Goal: Information Seeking & Learning: Learn about a topic

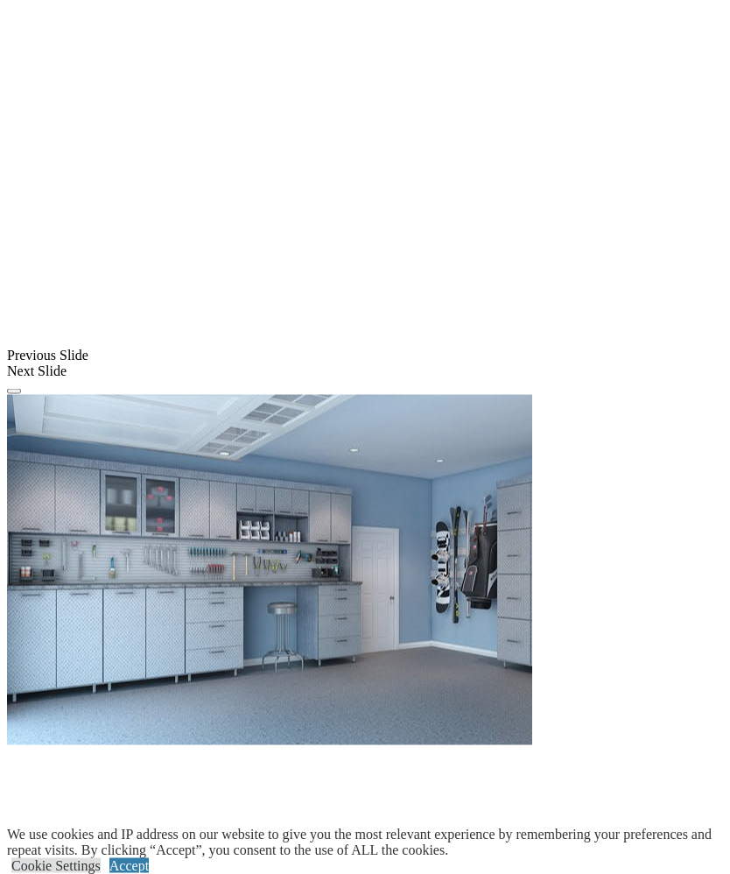
scroll to position [1373, 0]
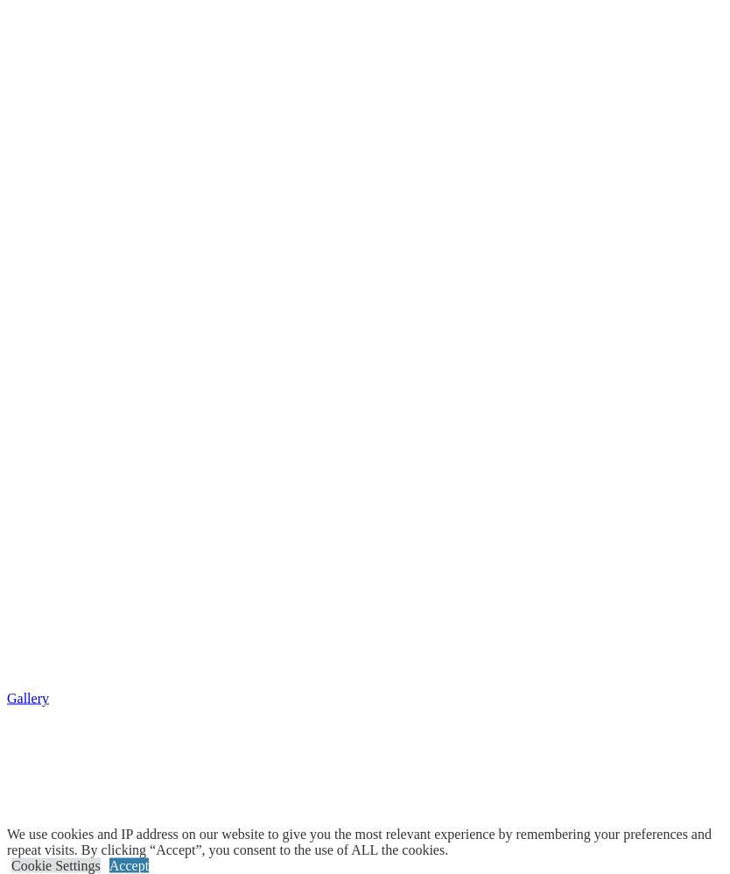
scroll to position [2154, 0]
click at [149, 873] on link "Accept" at bounding box center [128, 865] width 39 height 15
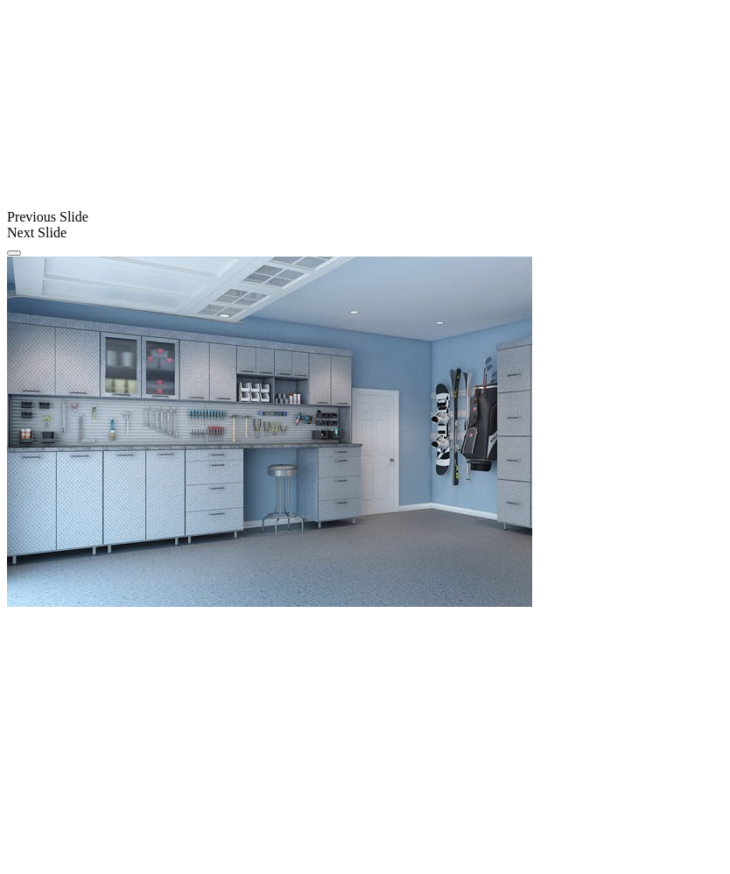
scroll to position [1508, 0]
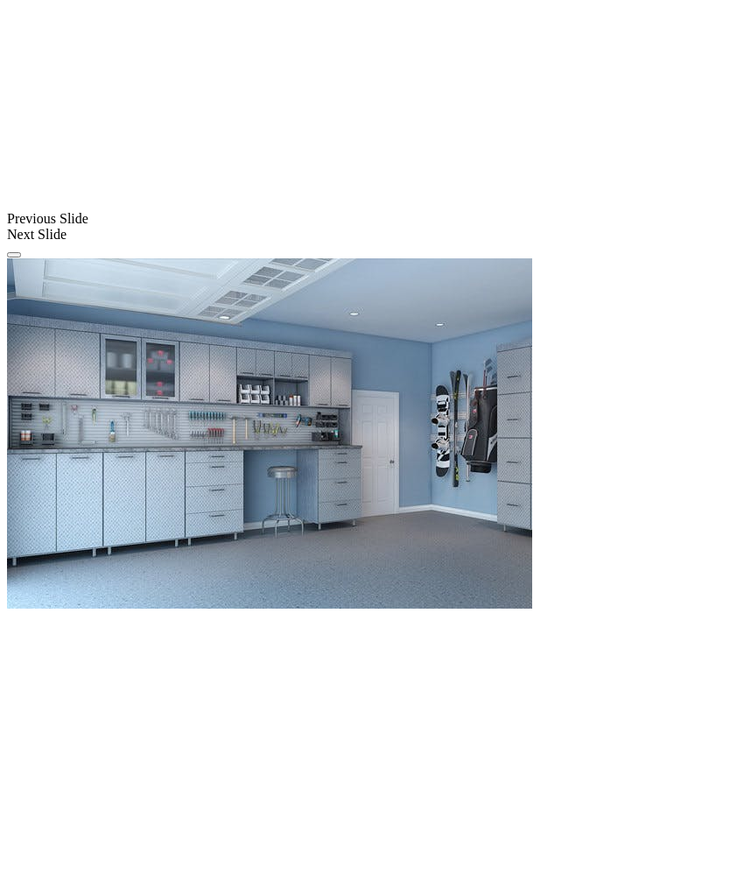
scroll to position [2051, 0]
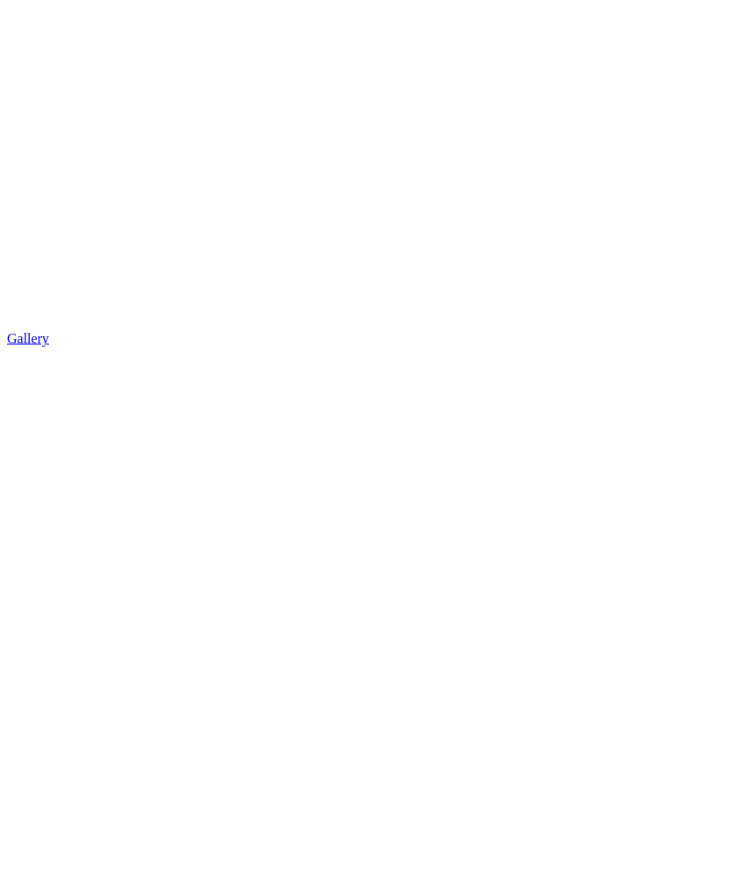
scroll to position [2510, 0]
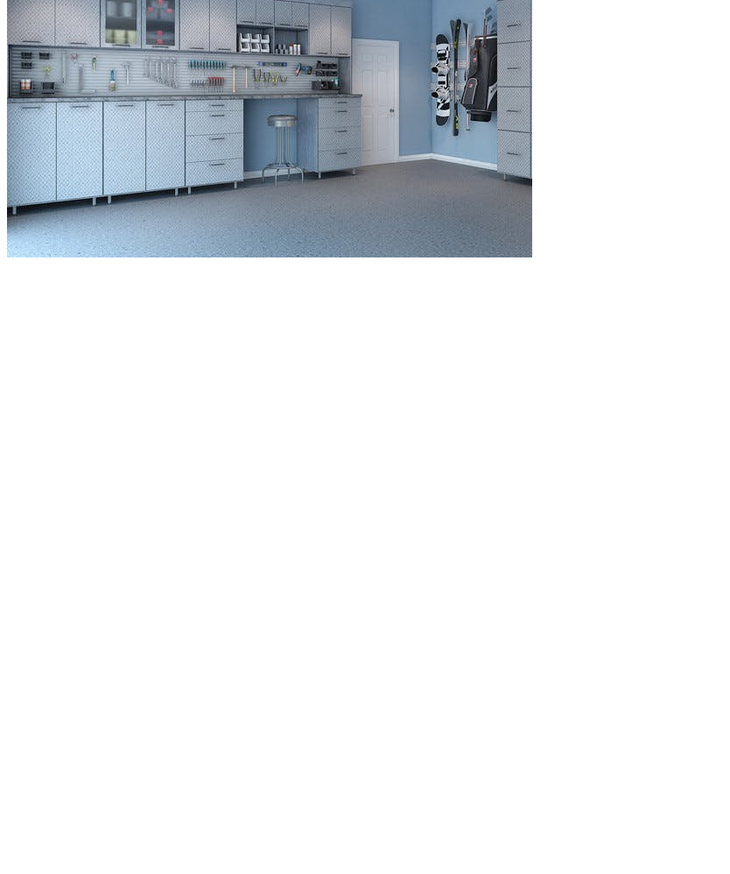
scroll to position [1857, 0]
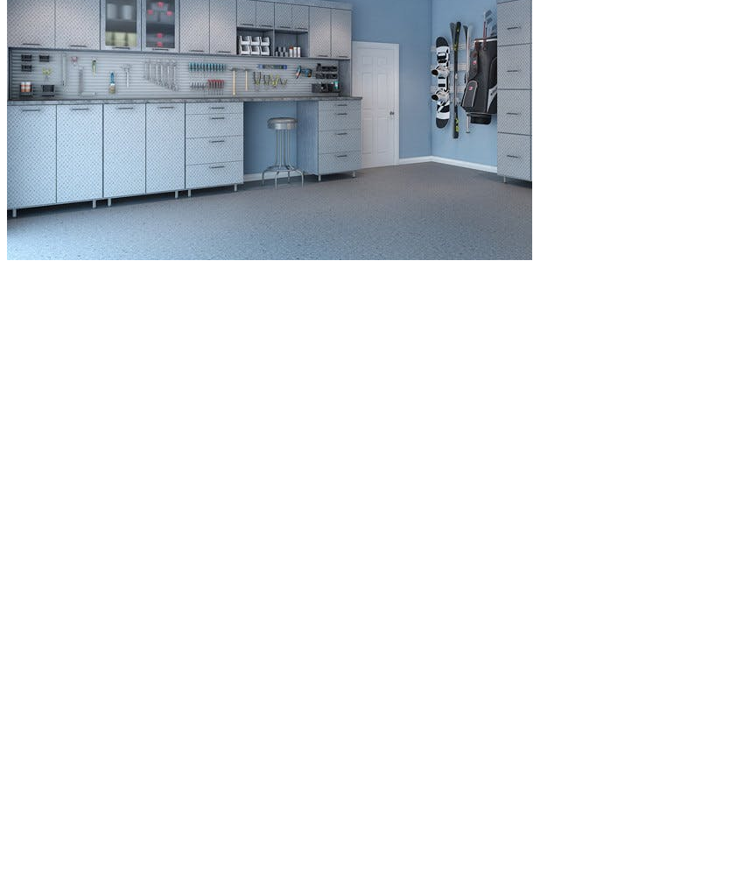
click at [0, 0] on span at bounding box center [0, 0] width 0 height 0
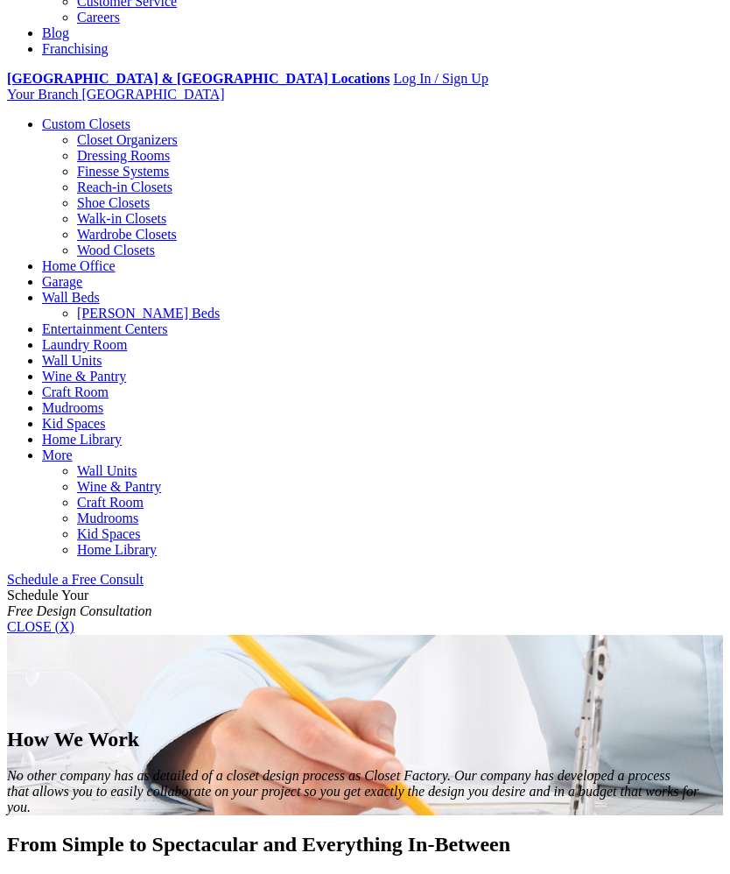
scroll to position [595, 0]
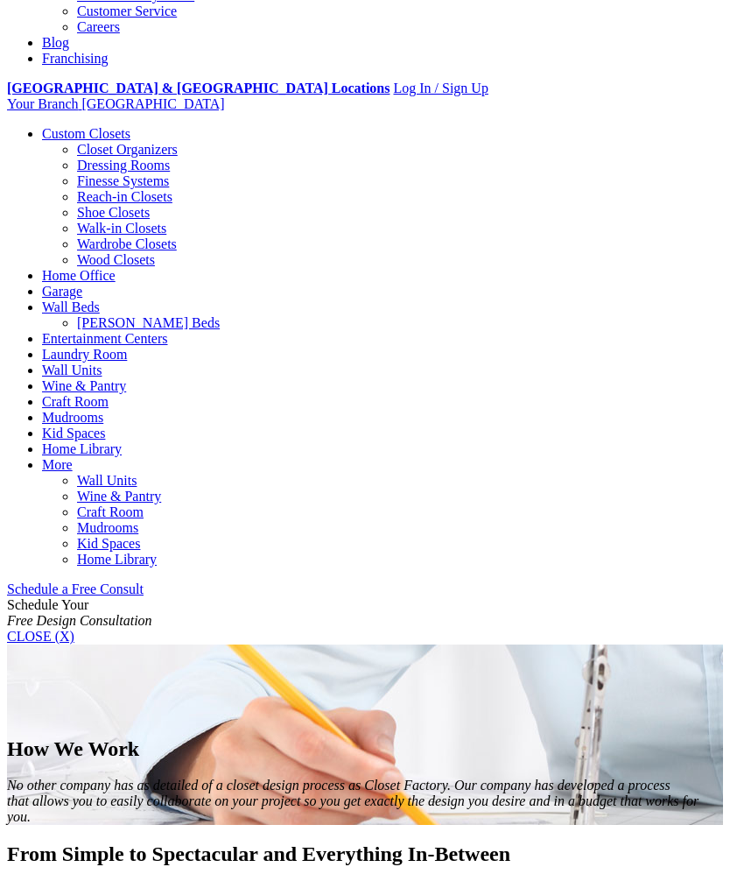
click at [0, 0] on div at bounding box center [0, 0] width 0 height 0
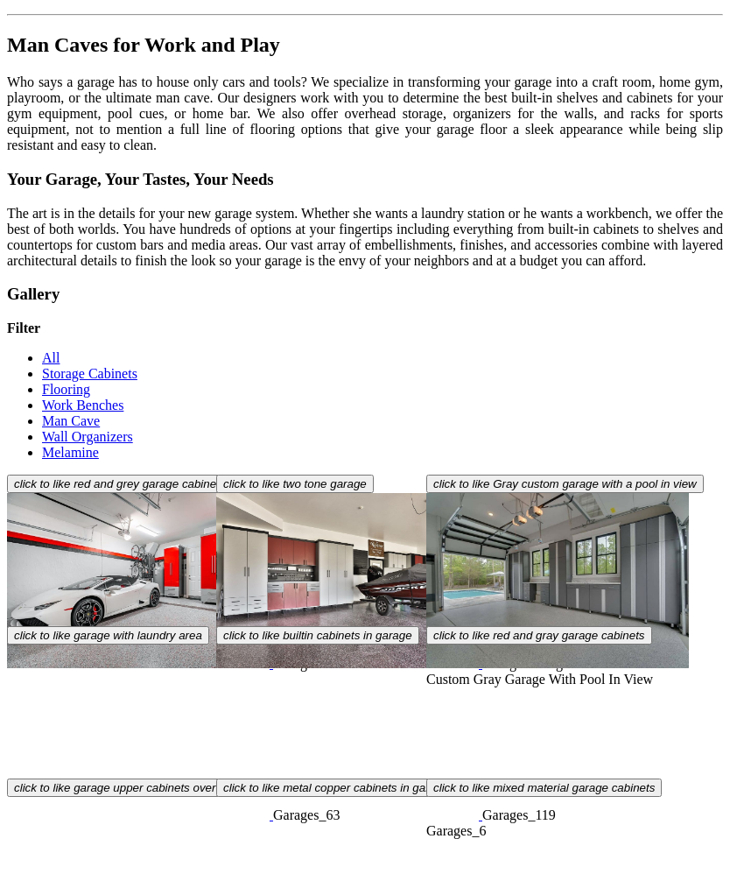
scroll to position [4513, 0]
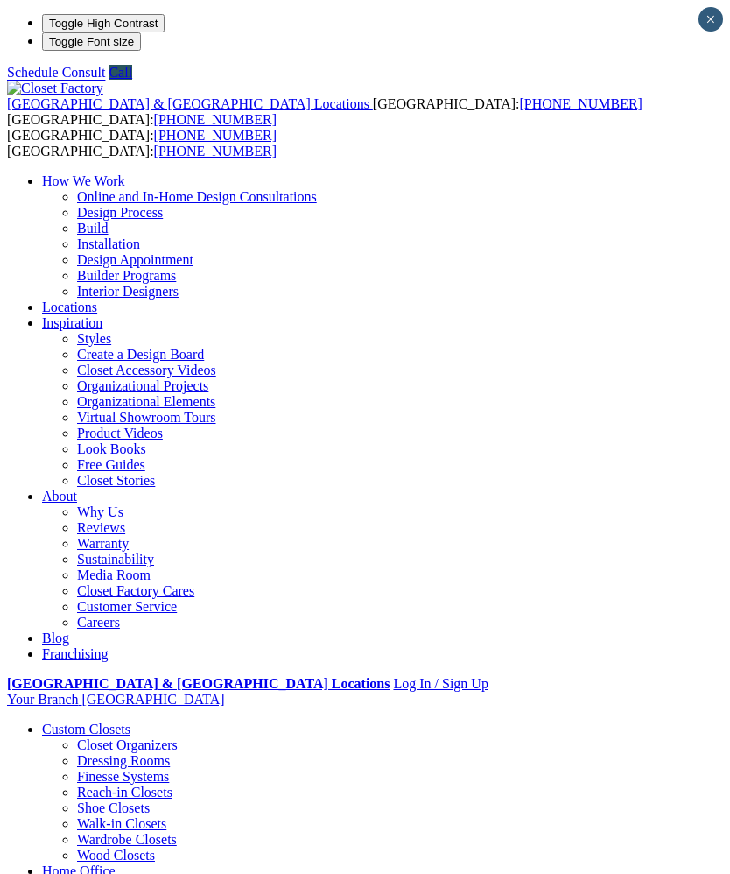
click at [0, 0] on span at bounding box center [0, 0] width 0 height 0
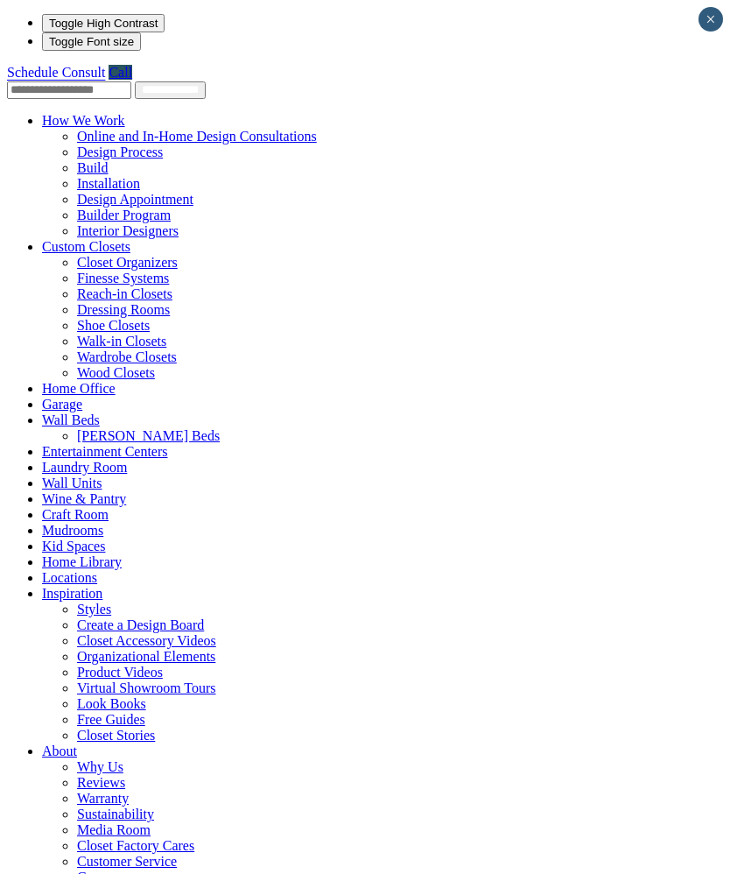
click at [42, 397] on link "Garage" at bounding box center [62, 404] width 40 height 15
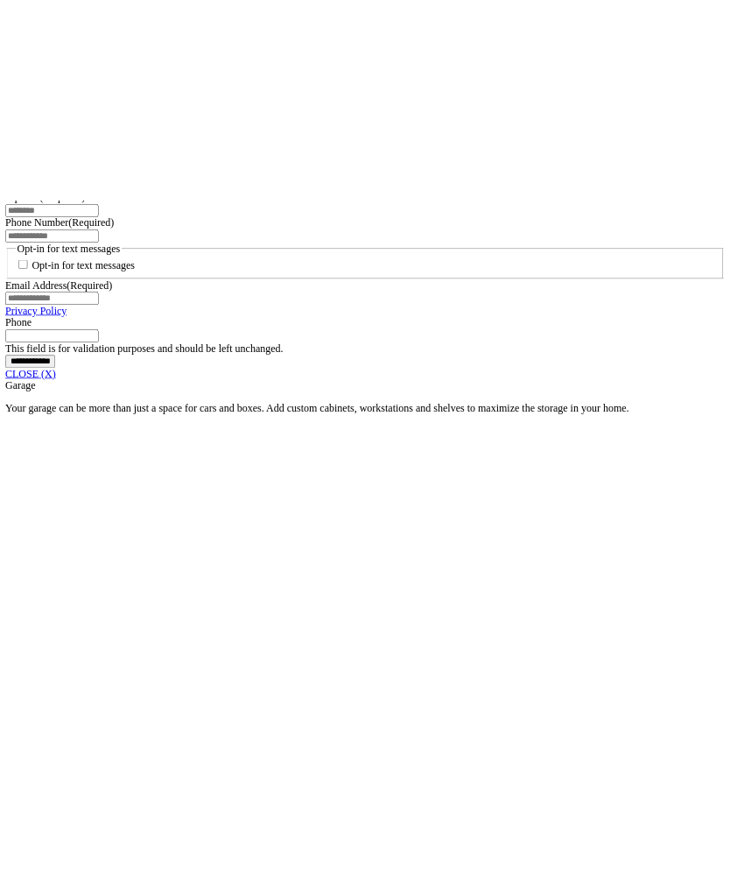
scroll to position [1388, 0]
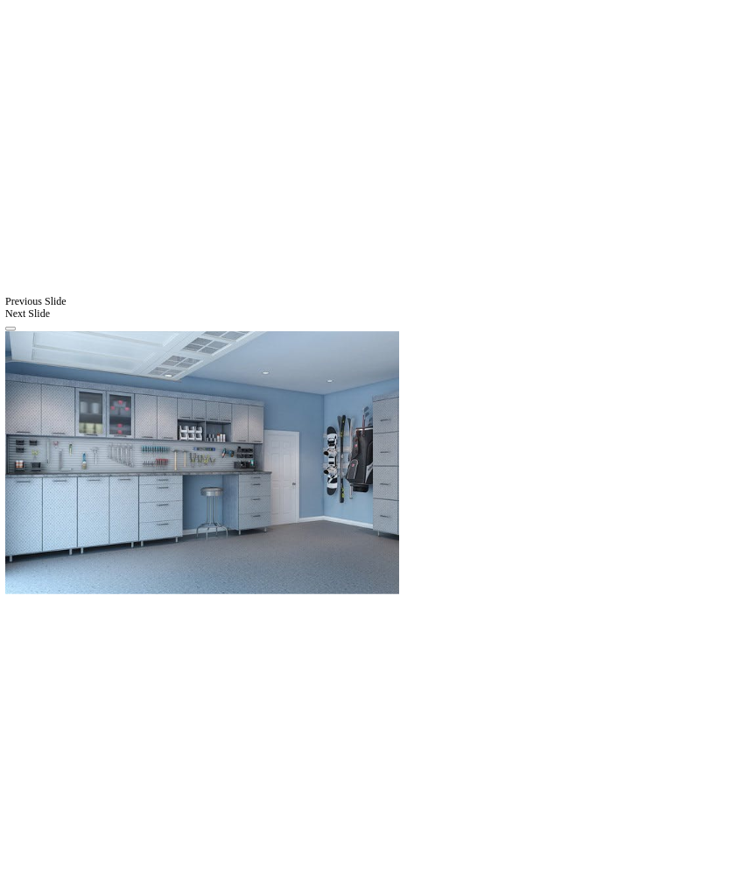
scroll to position [1917, 0]
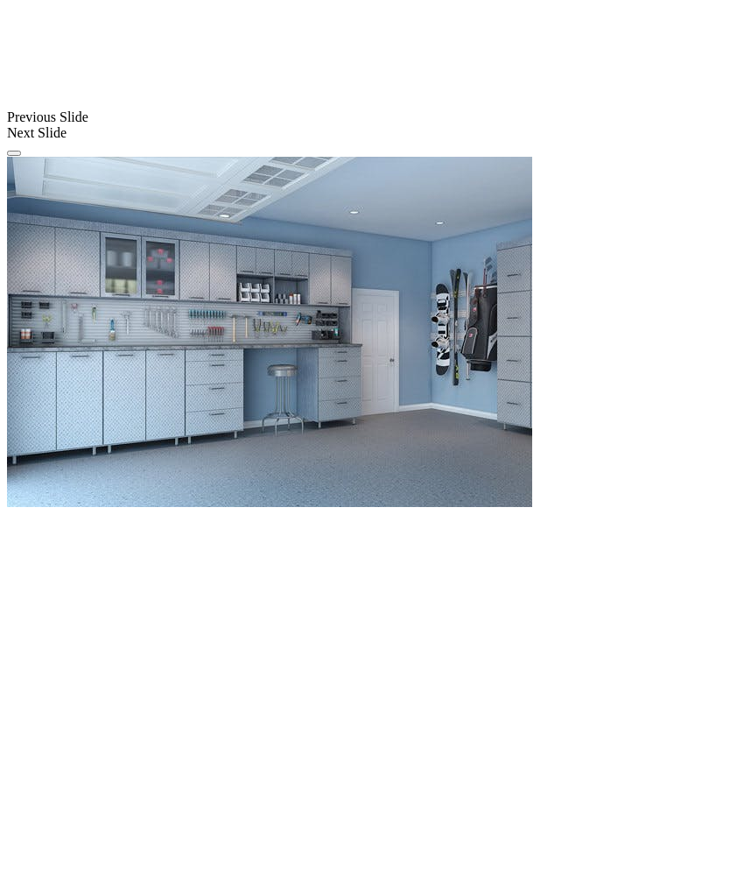
scroll to position [2000, 0]
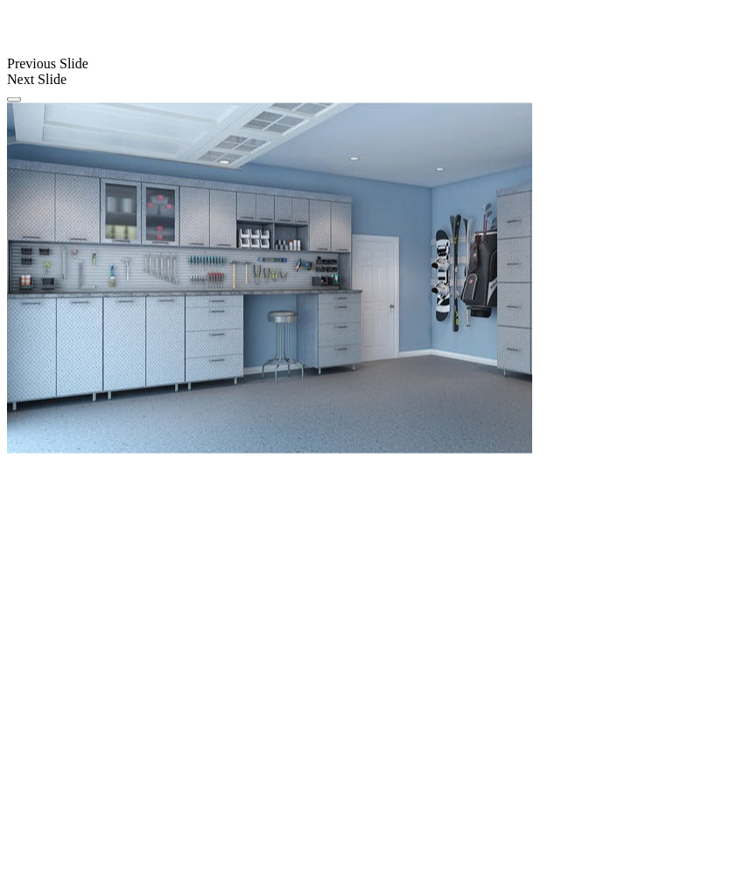
scroll to position [2048, 0]
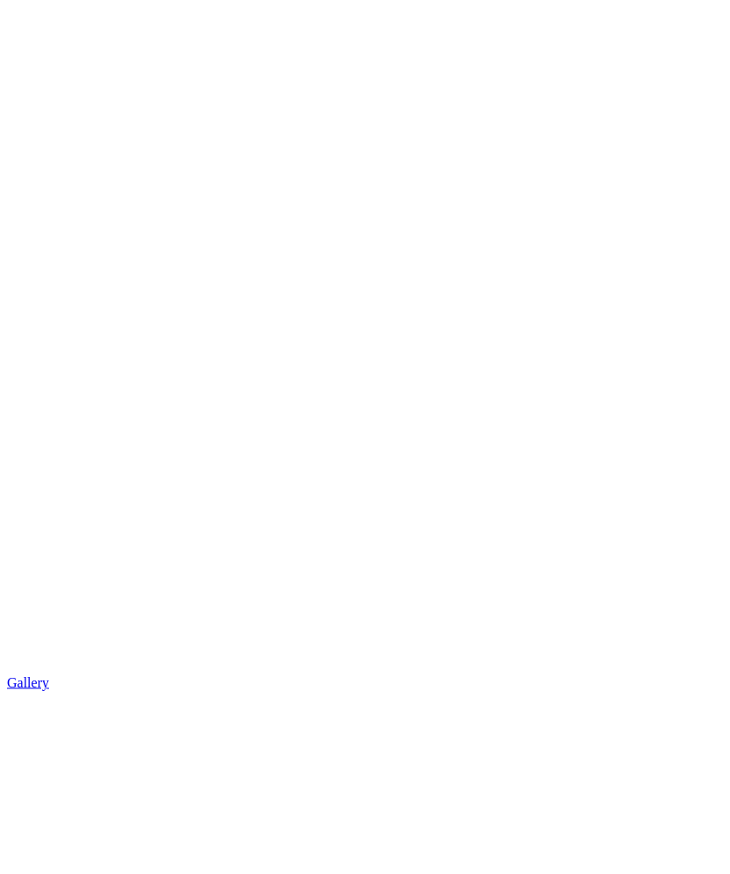
scroll to position [2548, 0]
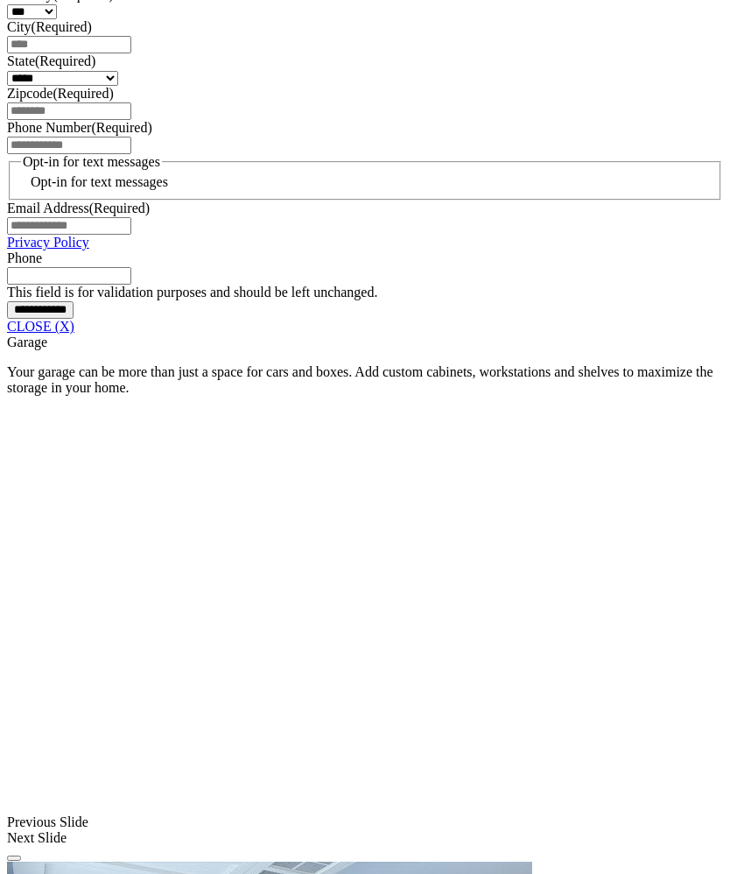
scroll to position [1332, 0]
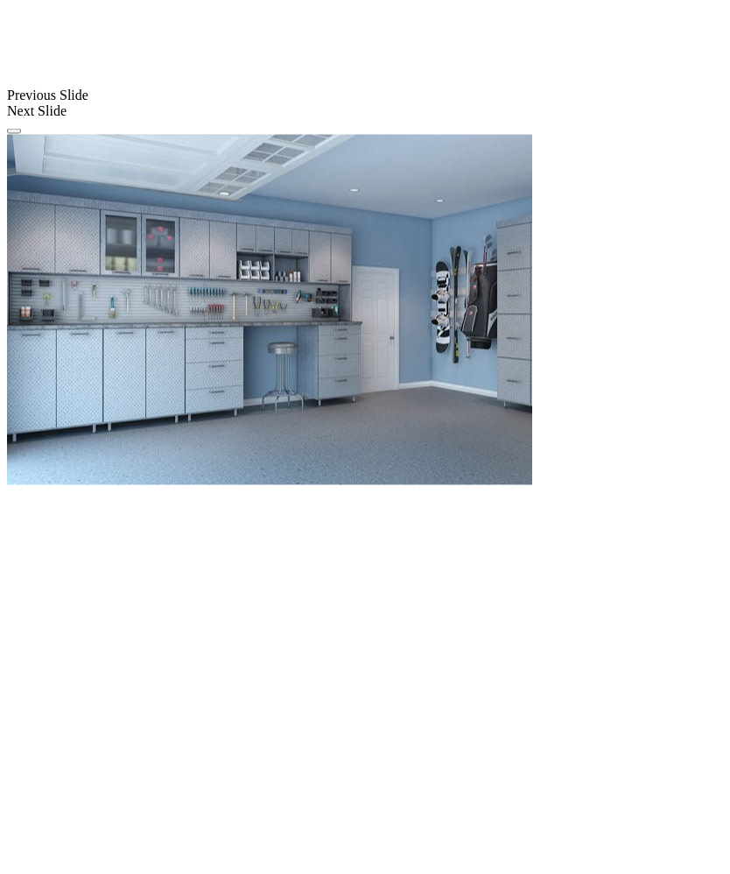
scroll to position [2021, 0]
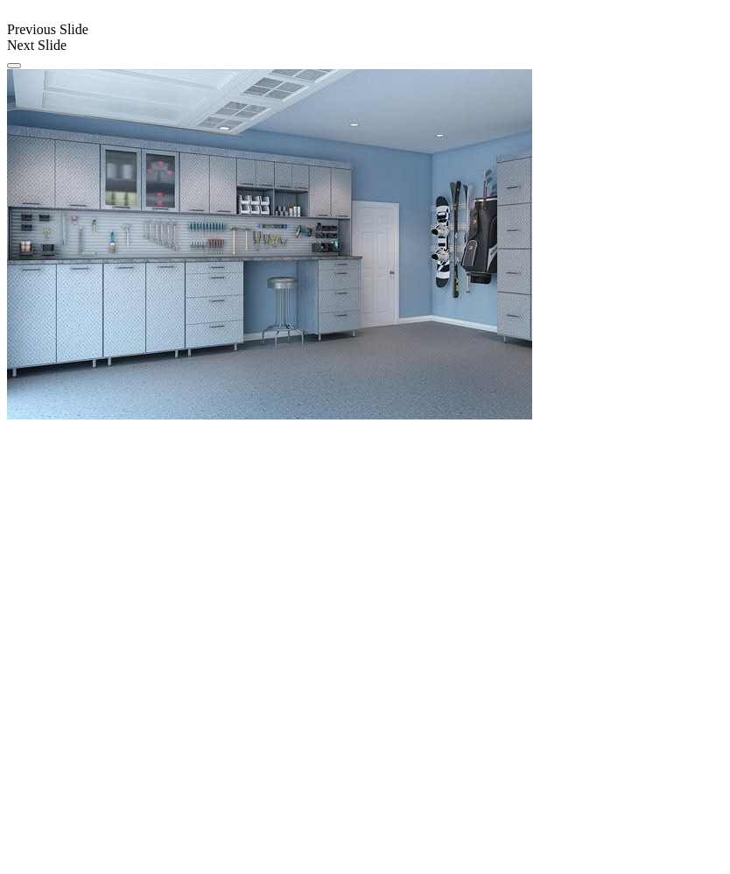
scroll to position [2082, 0]
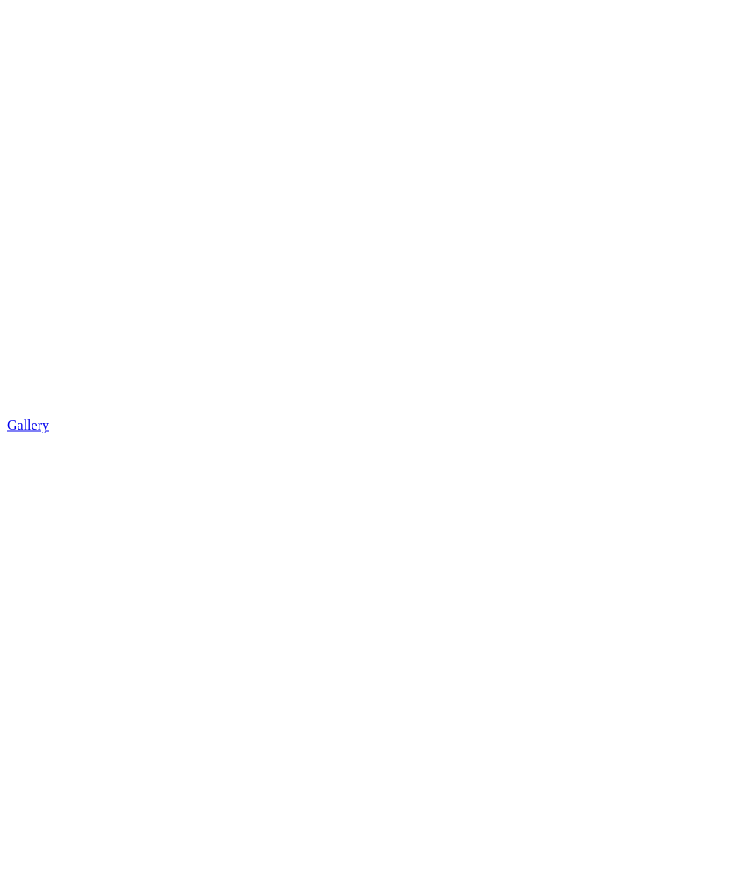
scroll to position [2826, 0]
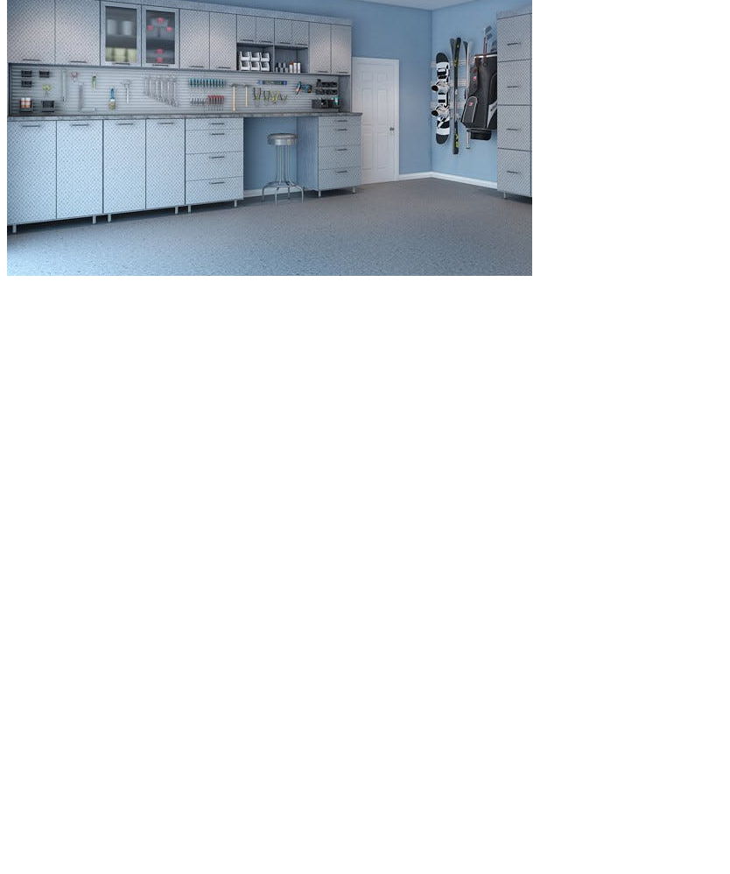
scroll to position [2222, 0]
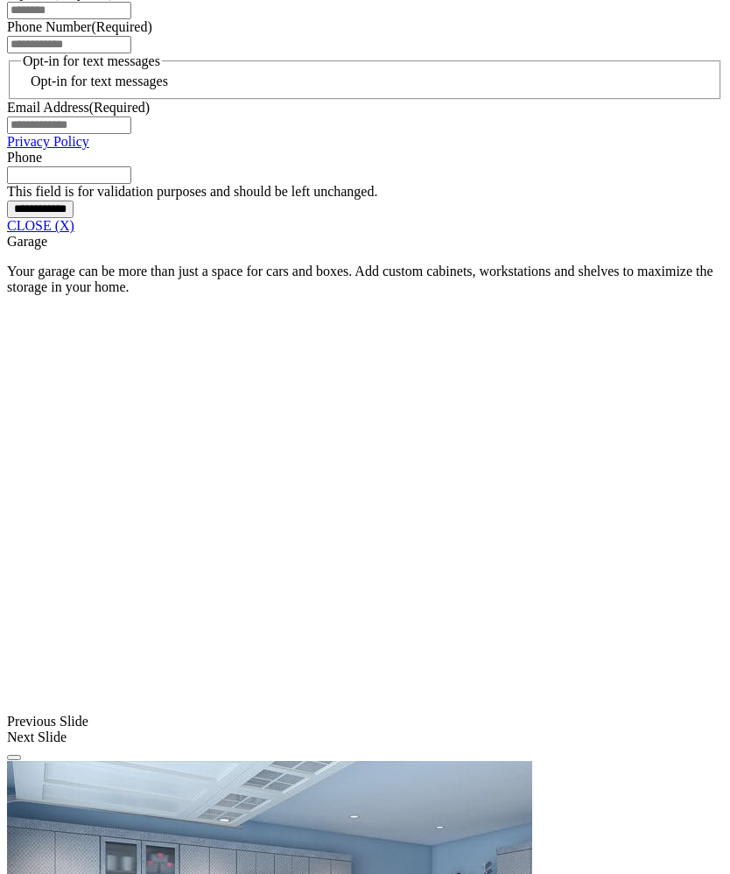
scroll to position [1380, 0]
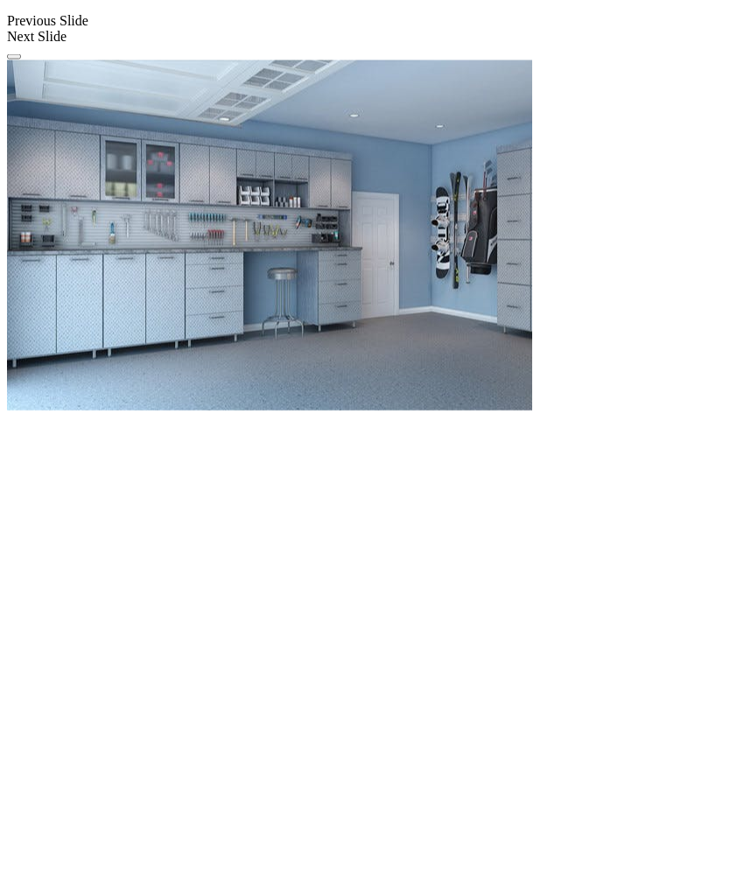
scroll to position [2089, 0]
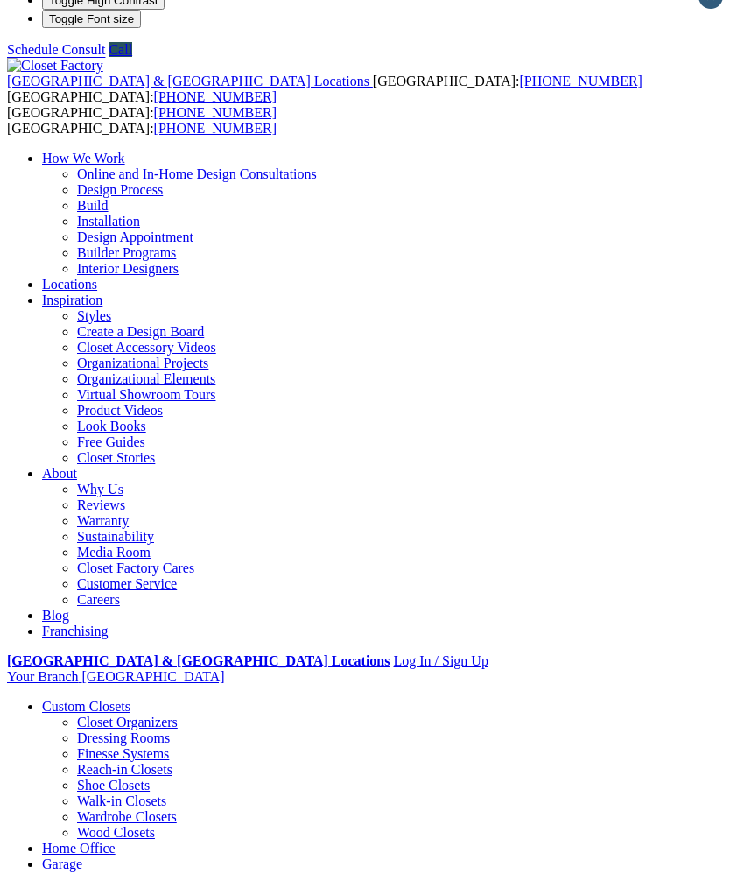
scroll to position [0, 0]
